Goal: Information Seeking & Learning: Learn about a topic

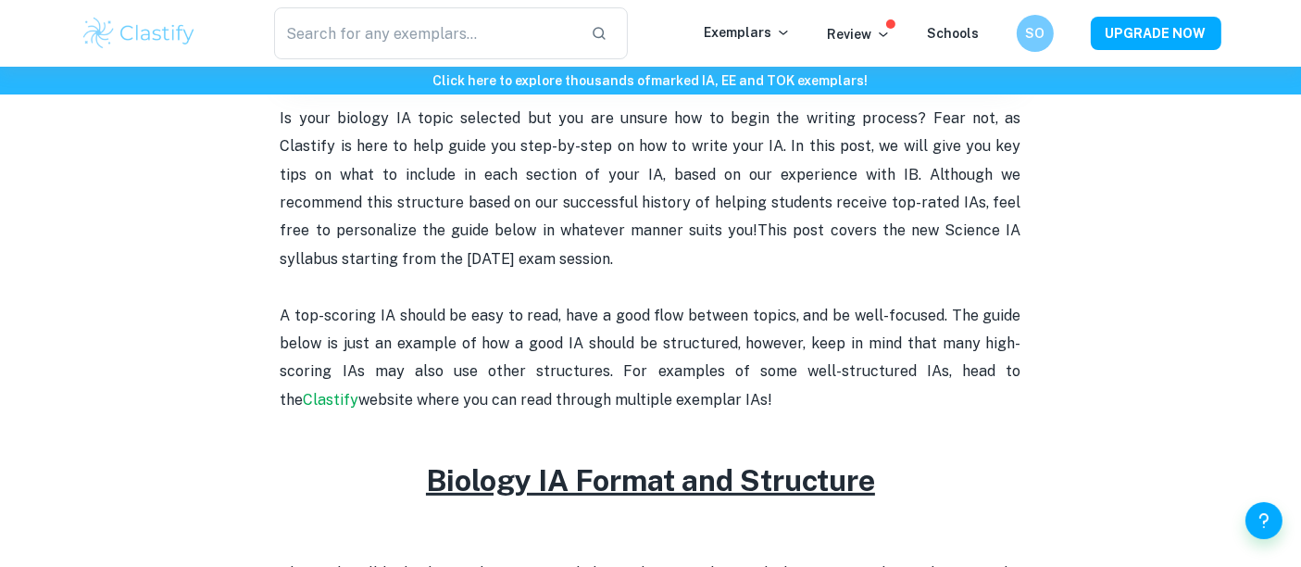
scroll to position [621, 0]
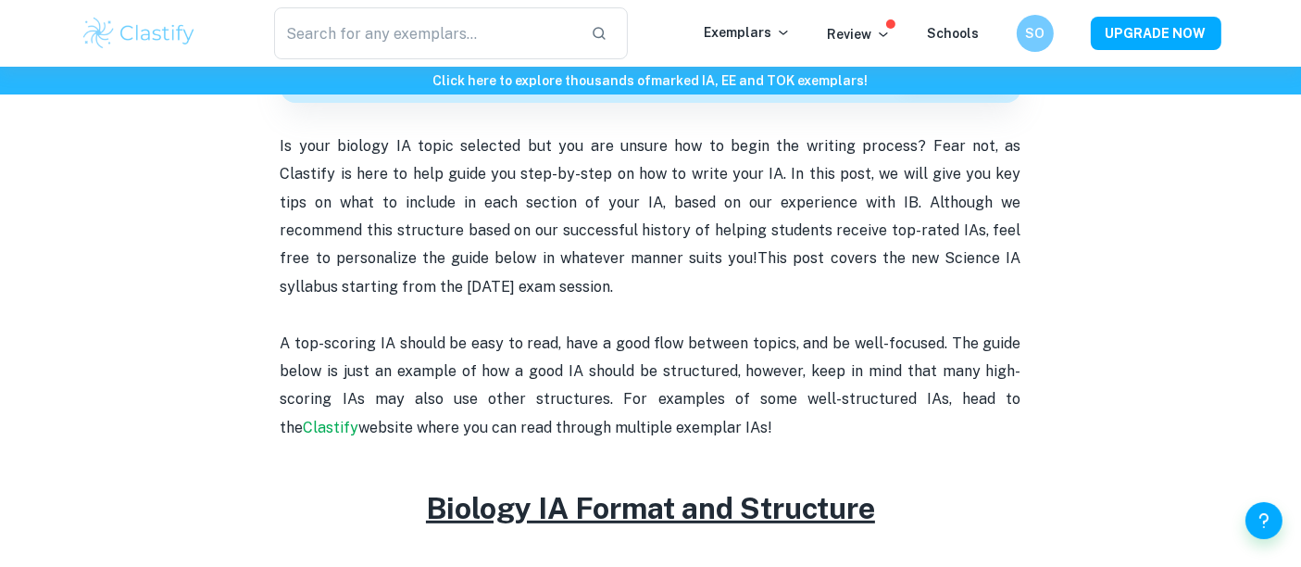
drag, startPoint x: 995, startPoint y: 400, endPoint x: 793, endPoint y: 263, distance: 243.9
click at [724, 331] on p "A top-scoring IA should be easy to read, have a good flow between topics, and b…" at bounding box center [650, 386] width 741 height 113
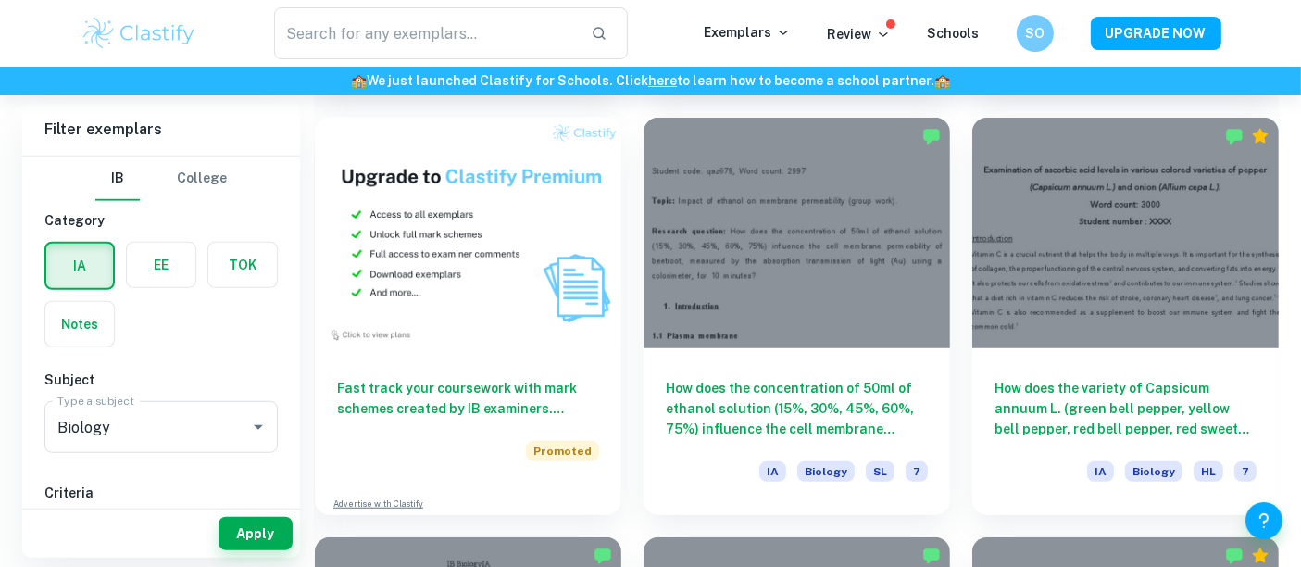
scroll to position [1337, 0]
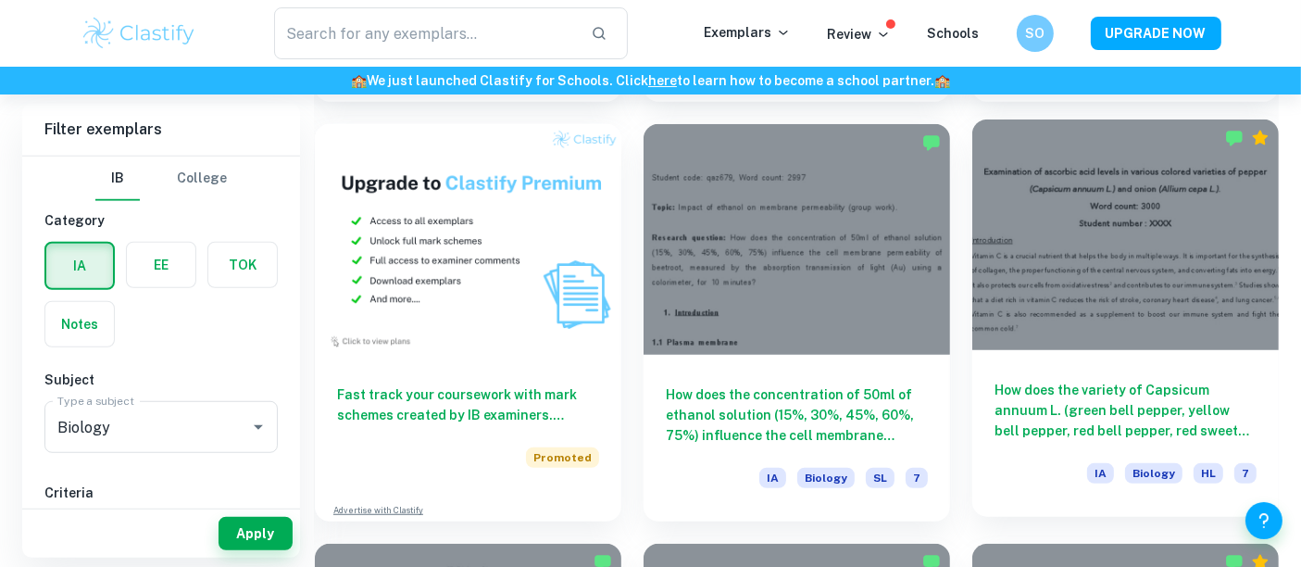
click at [1190, 408] on h6 "How does the variety of Capsicum annuum L. (green bell pepper, yellow bell pepp…" at bounding box center [1125, 410] width 262 height 61
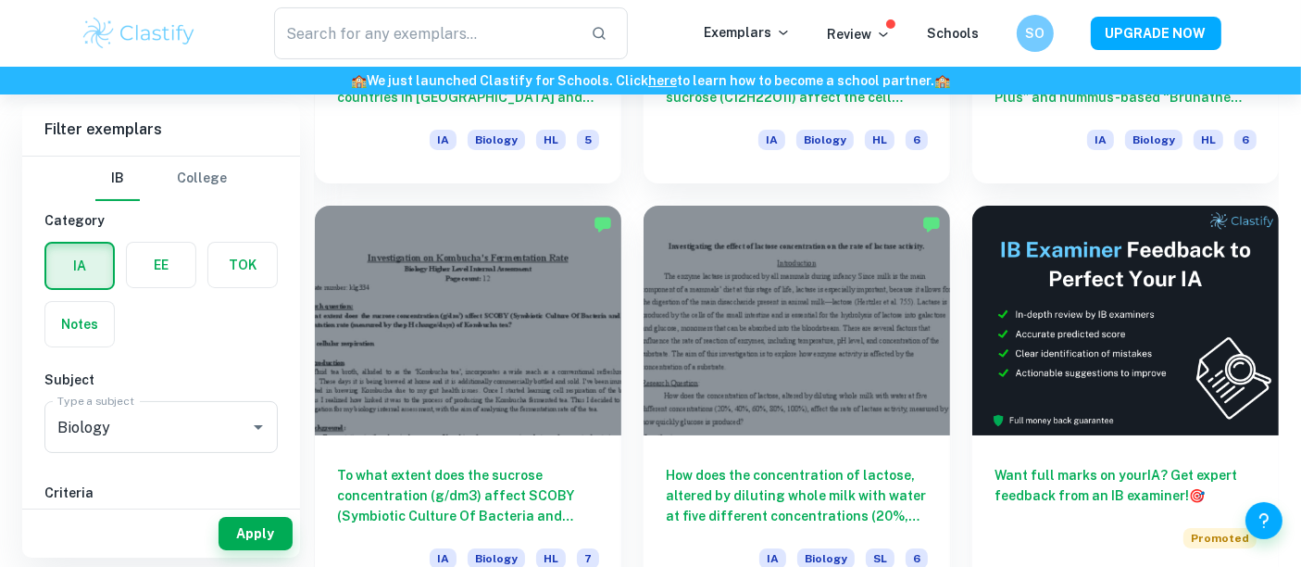
scroll to position [7631, 0]
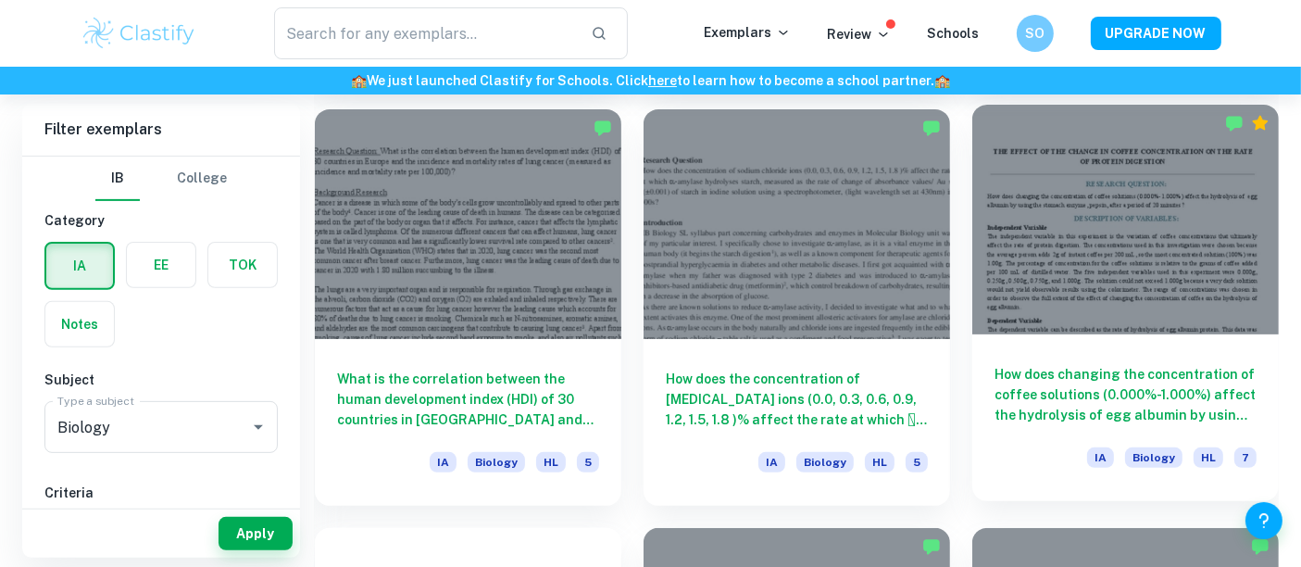
click at [1129, 266] on div at bounding box center [1125, 220] width 306 height 230
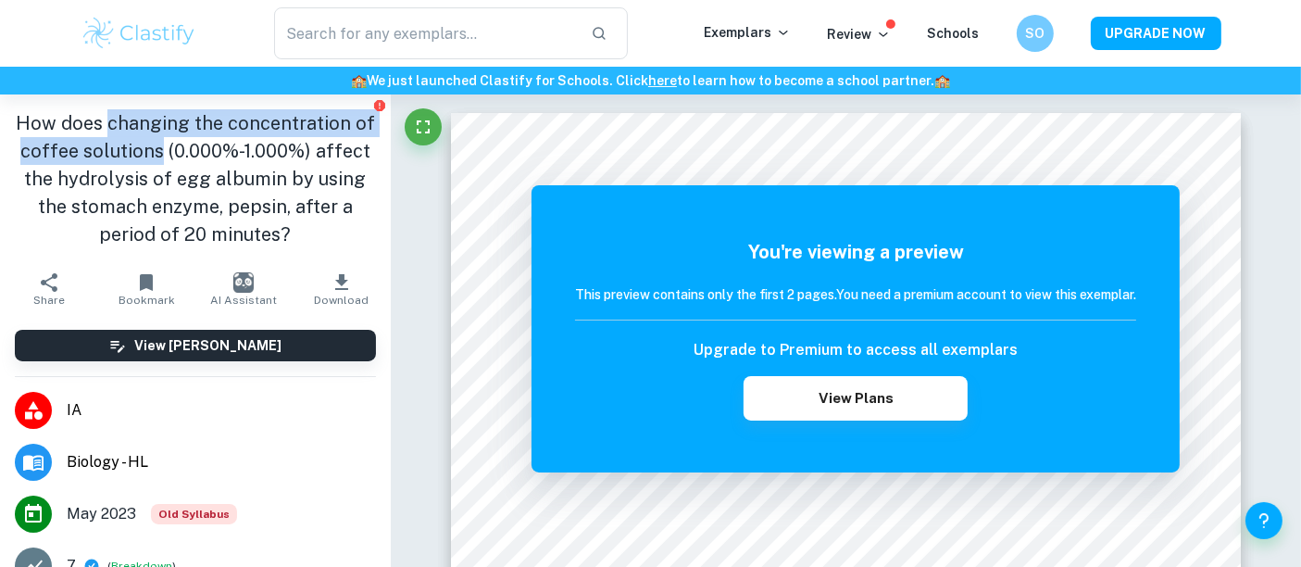
drag, startPoint x: 116, startPoint y: 129, endPoint x: 190, endPoint y: 158, distance: 79.8
click at [190, 158] on h1 "How does changing the concentration of coffee solutions (0.000%-1.000%) affect …" at bounding box center [195, 178] width 361 height 139
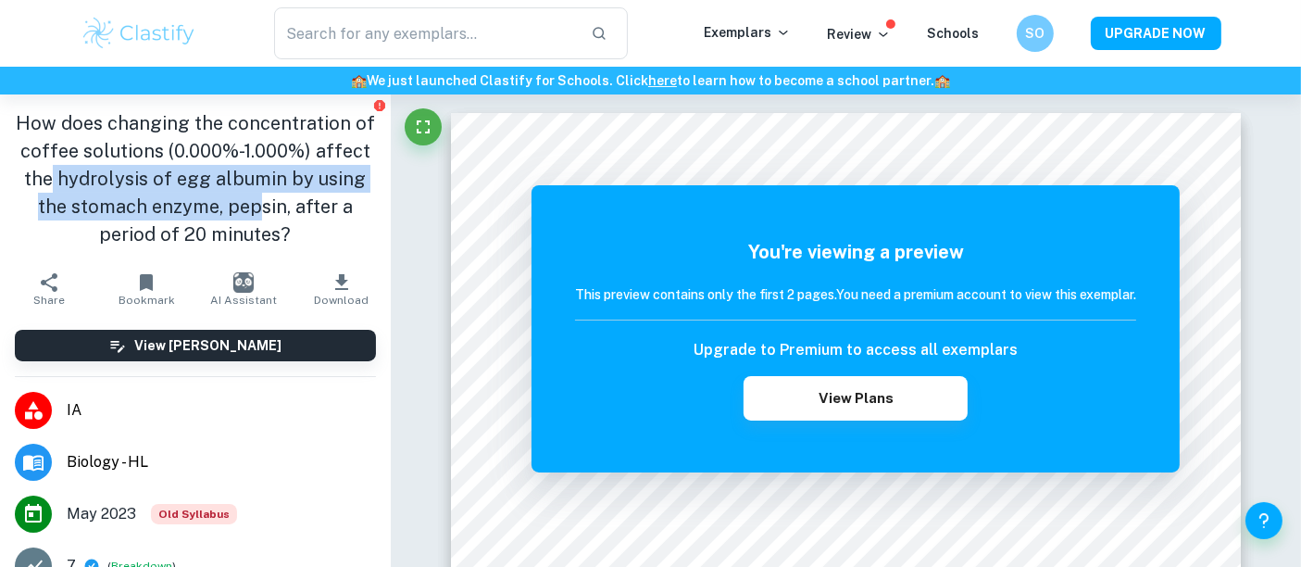
drag, startPoint x: 102, startPoint y: 176, endPoint x: 281, endPoint y: 215, distance: 183.7
click at [281, 215] on h1 "How does changing the concentration of coffee solutions (0.000%-1.000%) affect …" at bounding box center [195, 178] width 361 height 139
click at [213, 198] on h1 "How does changing the concentration of coffee solutions (0.000%-1.000%) affect …" at bounding box center [195, 178] width 361 height 139
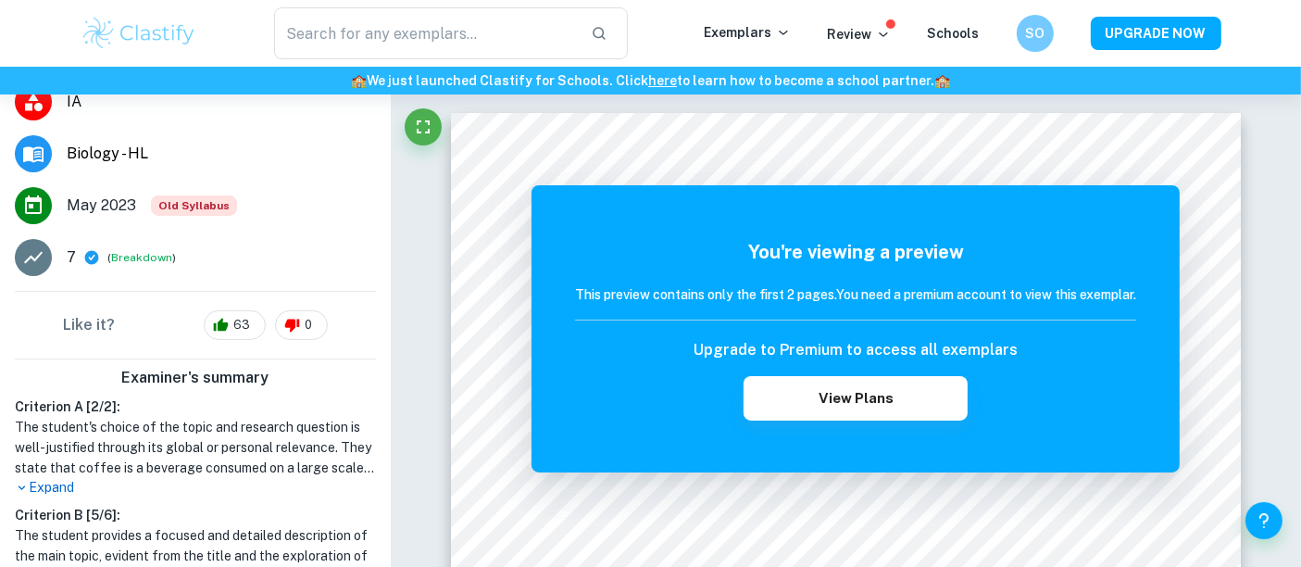
scroll to position [617, 0]
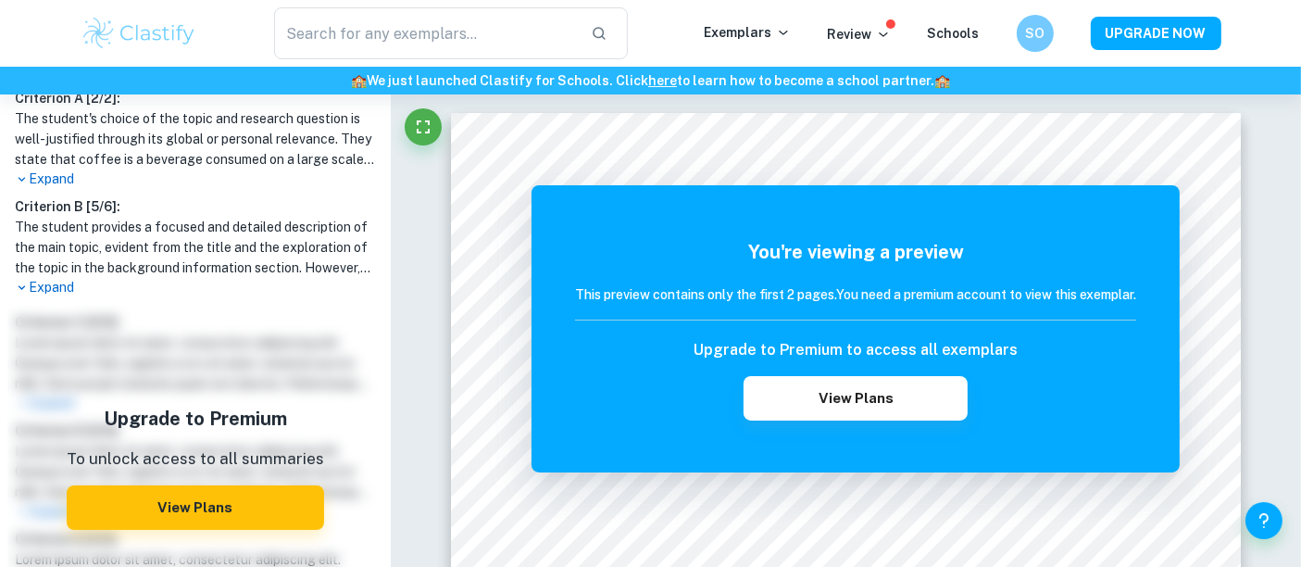
click at [56, 179] on p "Expand" at bounding box center [195, 178] width 361 height 19
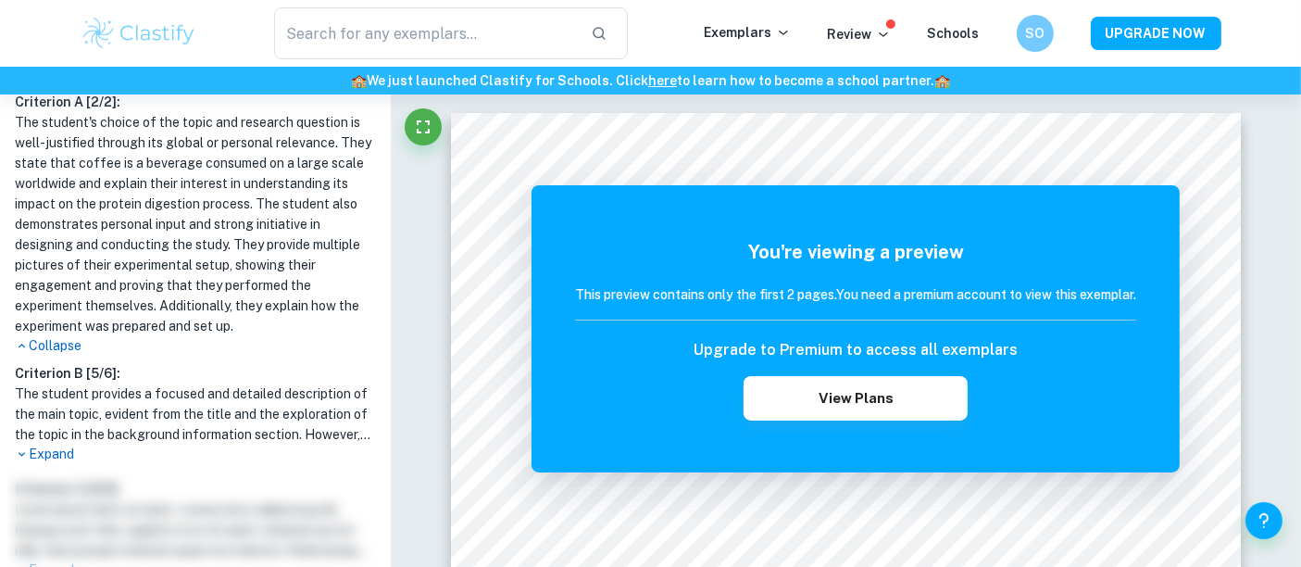
scroll to position [719, 0]
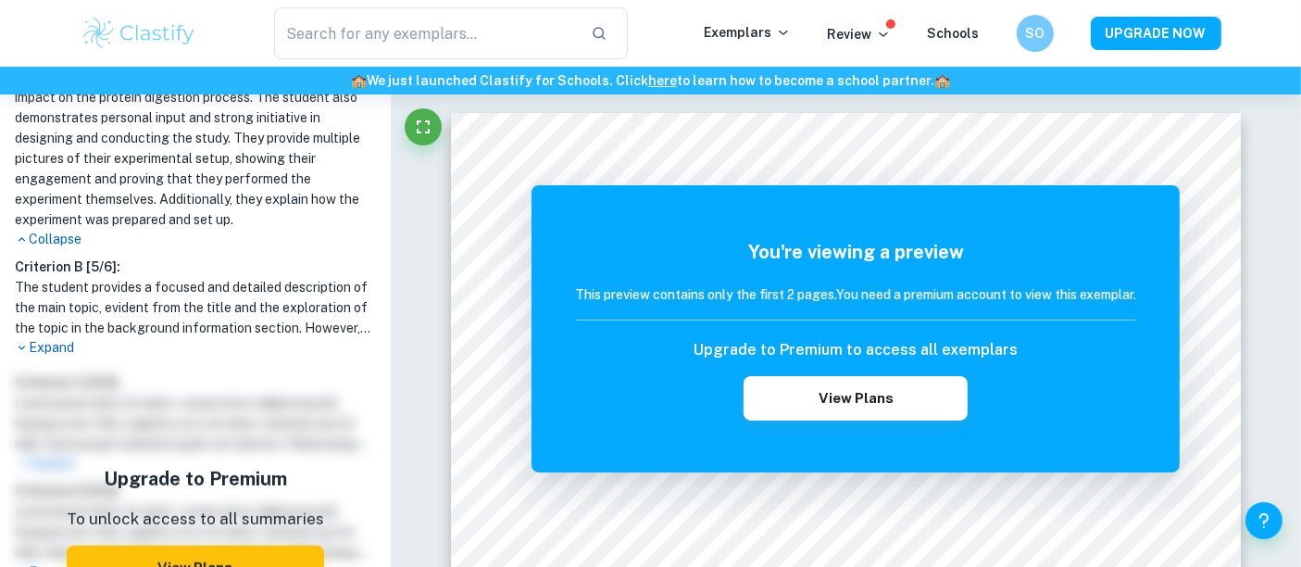
click at [38, 357] on p "Expand" at bounding box center [195, 347] width 361 height 19
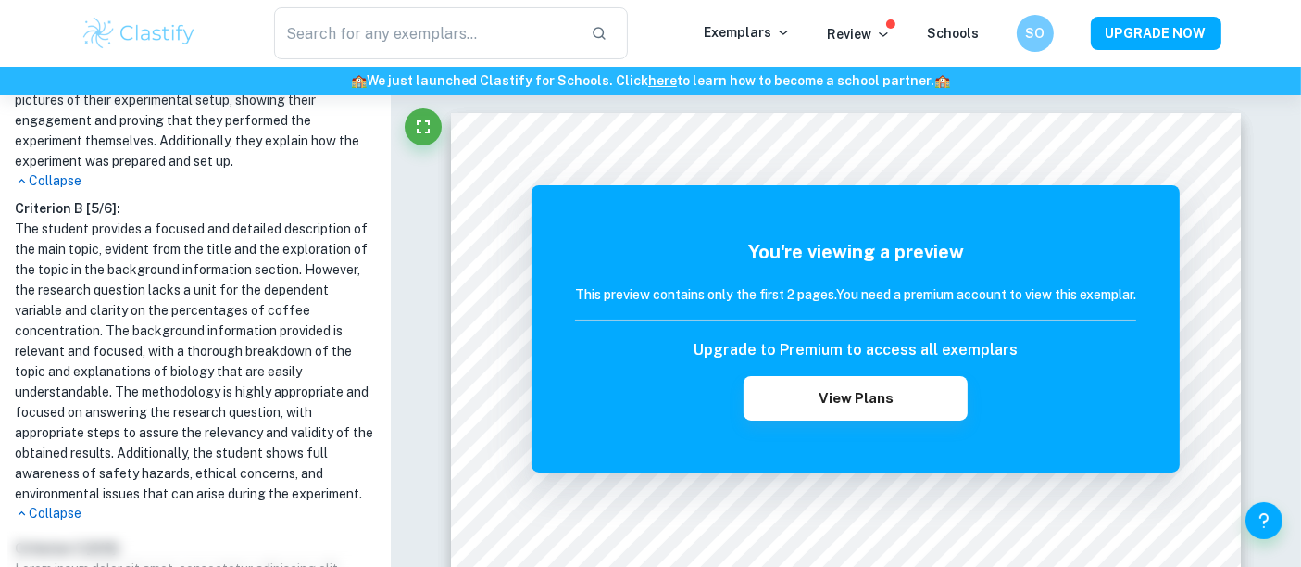
scroll to position [617, 0]
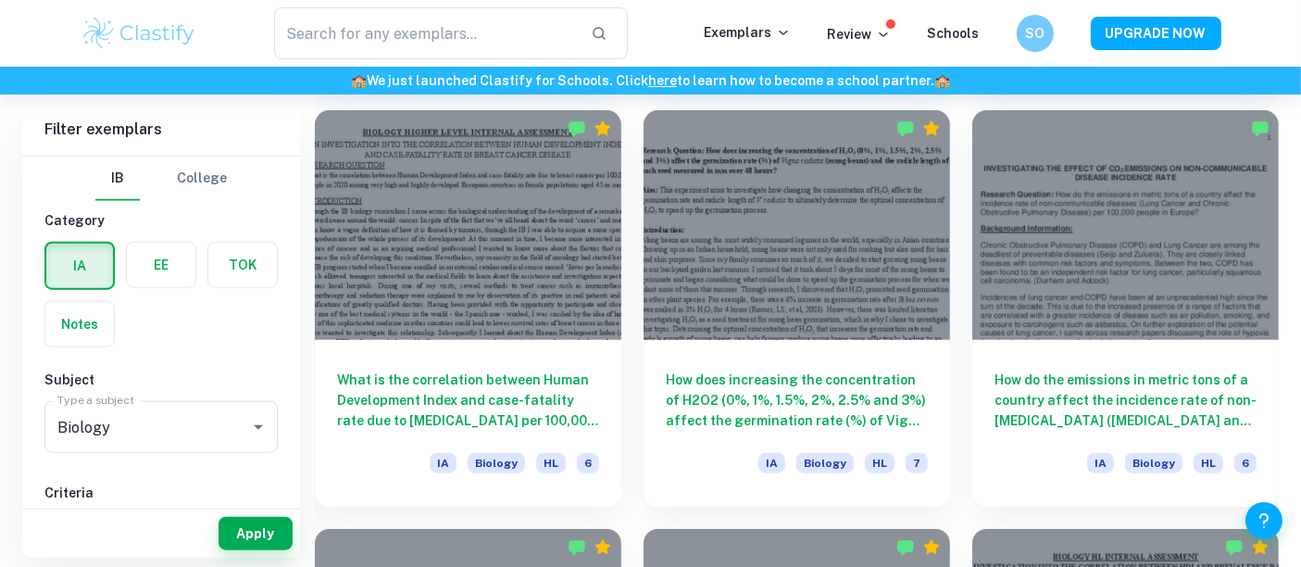
scroll to position [9174, 0]
